Goal: Task Accomplishment & Management: Manage account settings

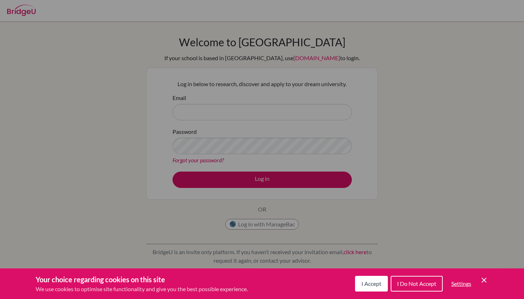
click at [403, 284] on span "I Do Not Accept" at bounding box center [416, 283] width 39 height 7
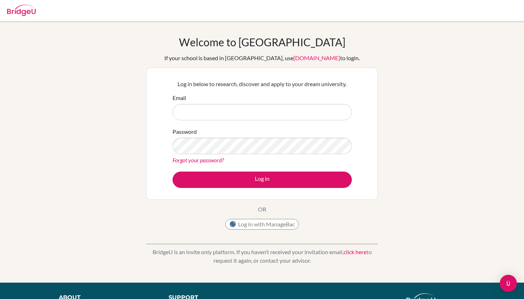
click at [250, 102] on div "Email" at bounding box center [262, 107] width 179 height 27
click at [251, 107] on input "Email" at bounding box center [262, 112] width 179 height 16
click at [205, 161] on link "Forgot your password?" at bounding box center [198, 160] width 51 height 7
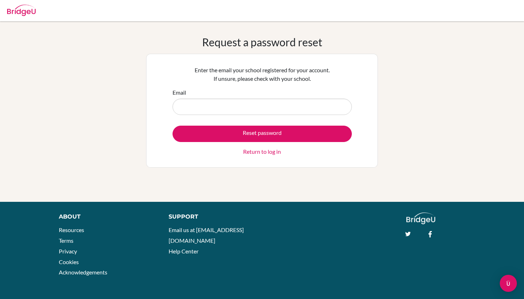
click at [239, 106] on input "Email" at bounding box center [262, 107] width 179 height 16
type input "attila.hornak@americanacademy.com"
click at [262, 134] on button "Reset password" at bounding box center [262, 134] width 179 height 16
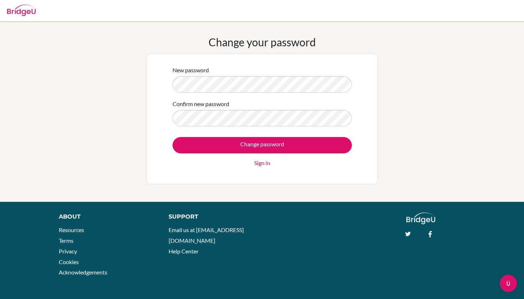
click at [290, 100] on div "Confirm new password" at bounding box center [262, 113] width 179 height 27
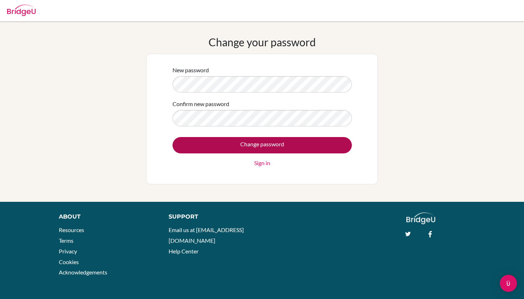
click at [333, 145] on input "Change password" at bounding box center [262, 145] width 179 height 16
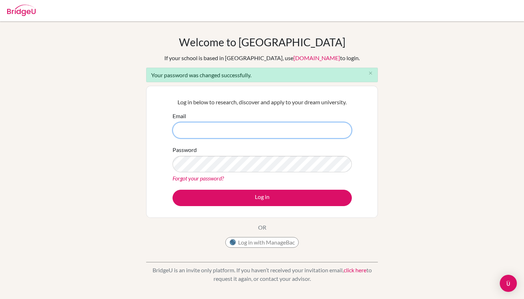
type input "[EMAIL_ADDRESS][PERSON_NAME][DOMAIN_NAME]"
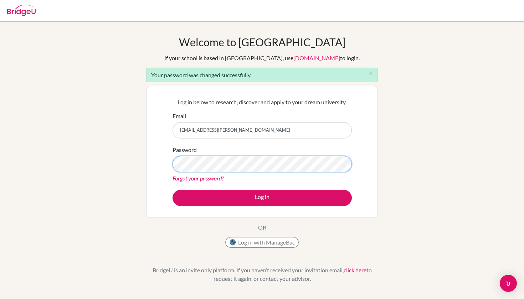
click at [262, 198] on button "Log in" at bounding box center [262, 198] width 179 height 16
